Goal: Book appointment/travel/reservation

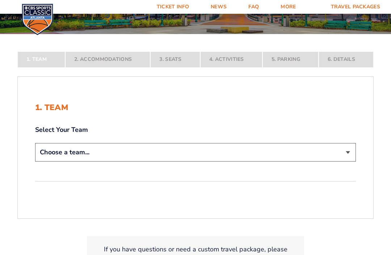
scroll to position [105, 0]
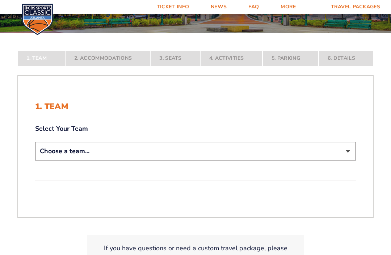
click at [336, 160] on select "Choose a team... [US_STATE] Wildcats [US_STATE] State Buckeyes [US_STATE] Tar H…" at bounding box center [195, 151] width 320 height 18
select select "12956"
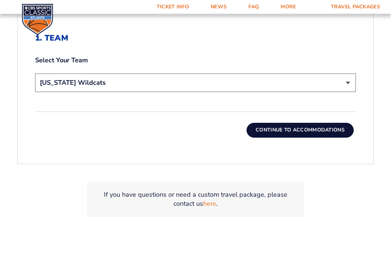
scroll to position [225, 0]
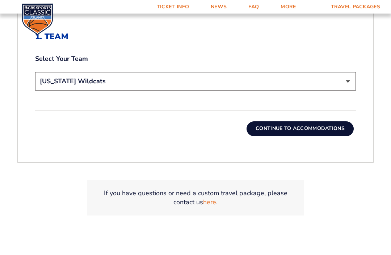
click at [307, 136] on button "Continue To Accommodations" at bounding box center [299, 128] width 107 height 14
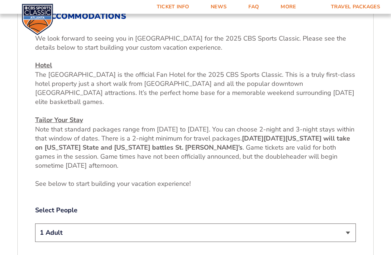
scroll to position [247, 0]
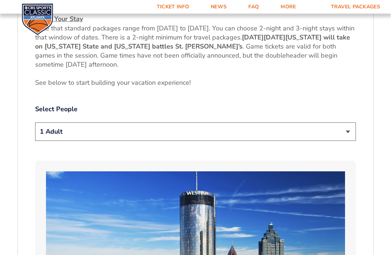
click at [342, 137] on select "1 Adult 2 Adults 3 Adults 4 Adults 2 Adults + 1 Child 2 Adults + 2 Children 2 A…" at bounding box center [195, 132] width 320 height 18
select select "2 Adults"
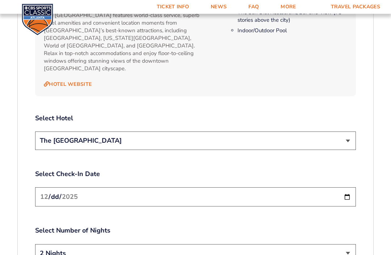
scroll to position [793, 0]
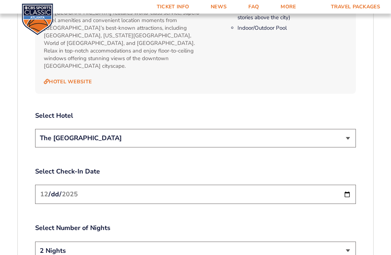
click at [346, 133] on select "The [GEOGRAPHIC_DATA]" at bounding box center [195, 138] width 320 height 18
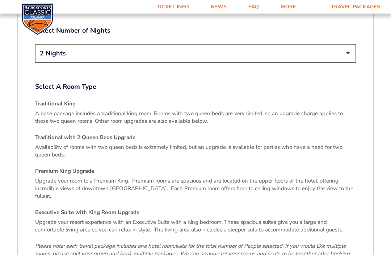
scroll to position [993, 0]
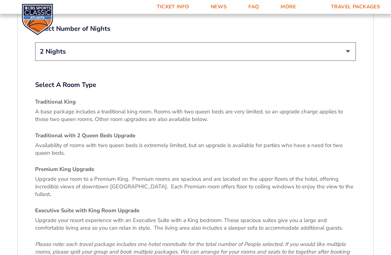
click at [103, 141] on p "Availability of rooms with two queen beds is extremely limited, but an upgrade …" at bounding box center [195, 148] width 320 height 15
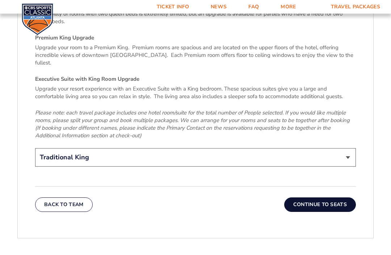
scroll to position [1124, 0]
click at [345, 148] on select "Traditional King Traditional with 2 Queen Beds Upgrade (+$45 per night) Premium…" at bounding box center [195, 157] width 320 height 18
select select "Traditional with 2 Queen Beds Upgrade"
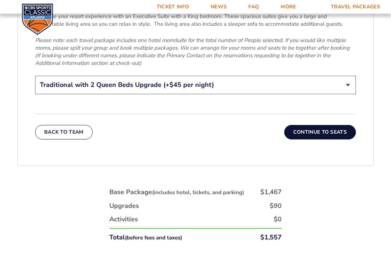
scroll to position [1196, 0]
click at [337, 125] on button "Continue To Seats" at bounding box center [320, 132] width 72 height 14
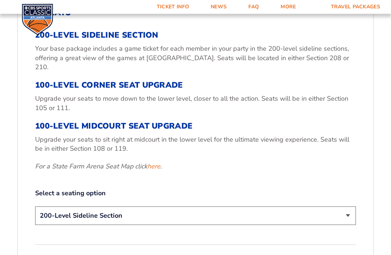
scroll to position [252, 0]
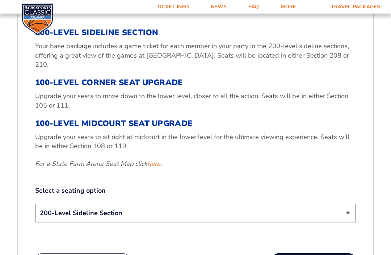
click at [345, 217] on select "200-Level Sideline Section 100-Level Corner Seat Upgrade (+$120 per person) 100…" at bounding box center [195, 213] width 320 height 18
click at [315, 254] on button "Continue To Activities" at bounding box center [313, 260] width 84 height 14
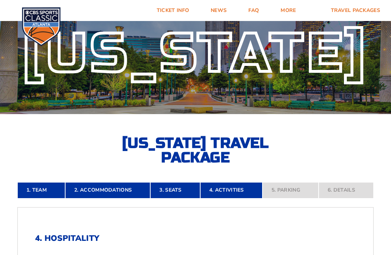
scroll to position [0, 0]
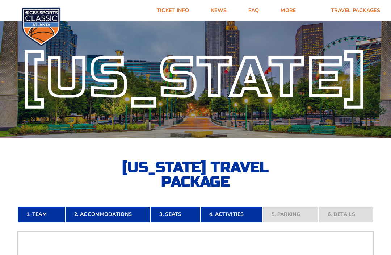
click at [180, 9] on link "Ticket Info" at bounding box center [173, 10] width 54 height 21
